Goal: Task Accomplishment & Management: Manage account settings

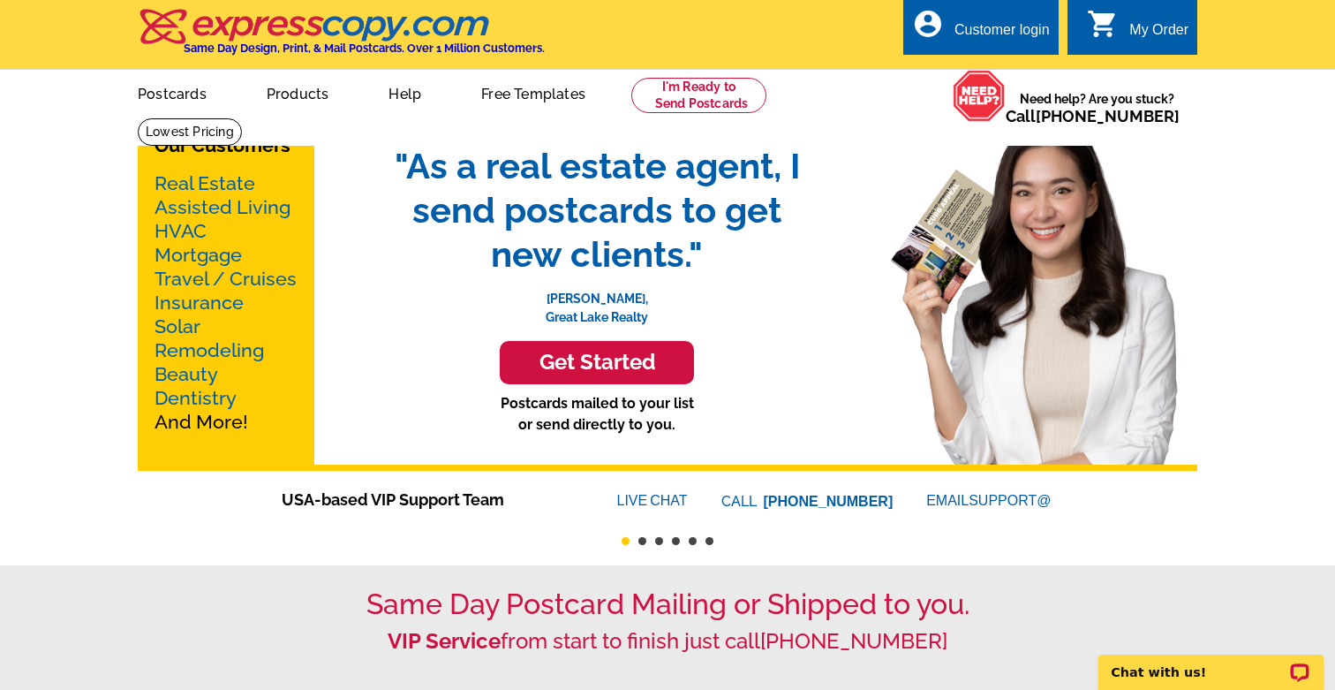
click at [965, 33] on div "Customer login" at bounding box center [1002, 34] width 95 height 25
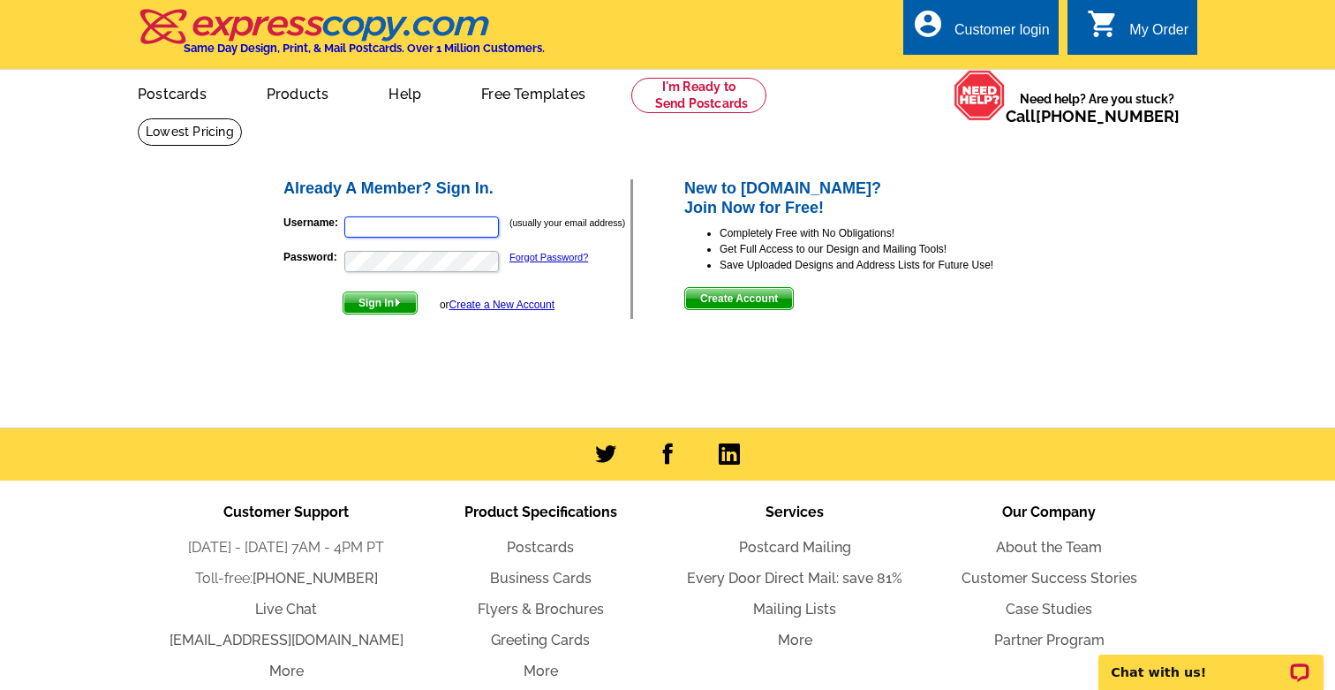
click at [418, 223] on input "Username:" at bounding box center [421, 226] width 155 height 21
type input "[EMAIL_ADDRESS][DOMAIN_NAME]"
